Goal: Browse casually

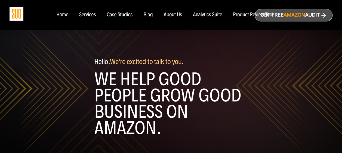
click at [65, 14] on div "Home" at bounding box center [62, 15] width 12 height 6
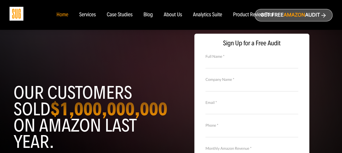
click at [83, 15] on div "Services" at bounding box center [87, 15] width 17 height 6
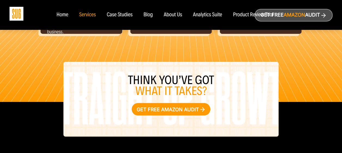
scroll to position [738, 0]
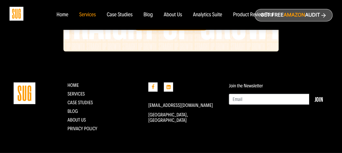
click at [127, 15] on div "Case Studies" at bounding box center [120, 15] width 26 height 6
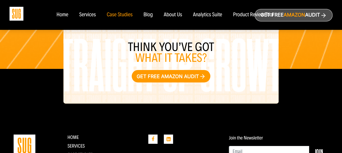
scroll to position [929, 0]
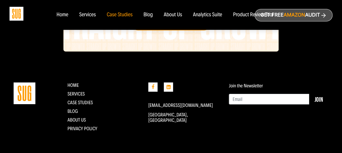
click at [11, 15] on img at bounding box center [17, 14] width 14 height 14
